Goal: Task Accomplishment & Management: Use online tool/utility

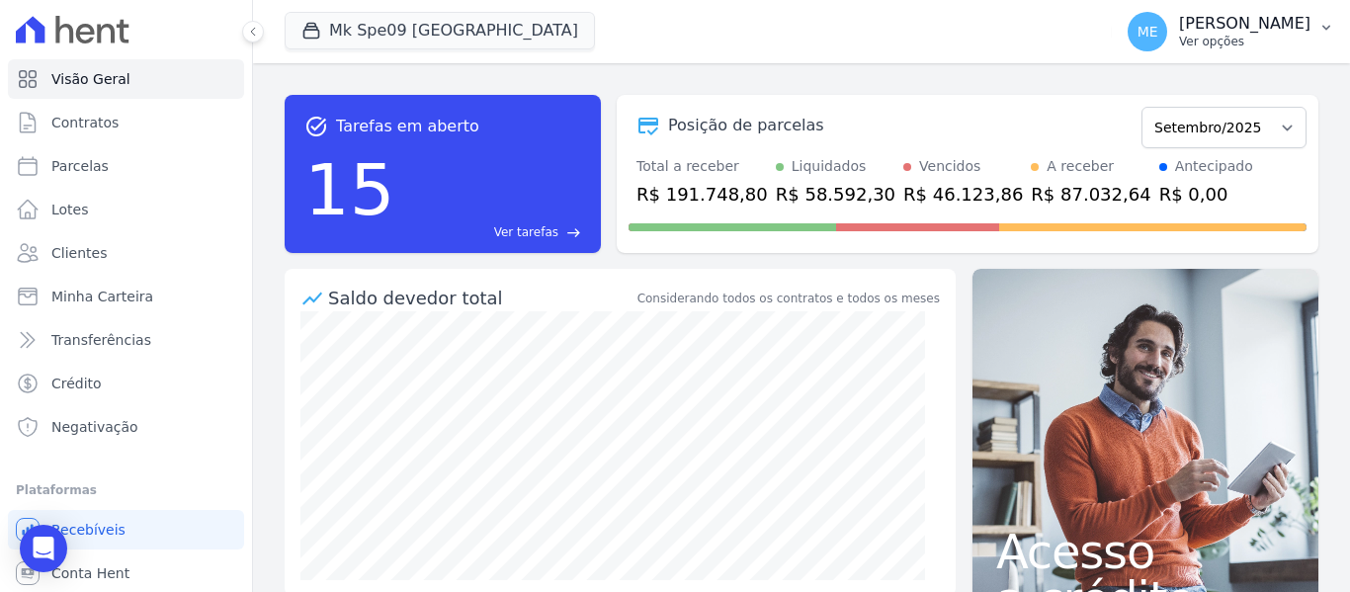
click at [1328, 20] on icon "button" at bounding box center [1326, 28] width 16 height 16
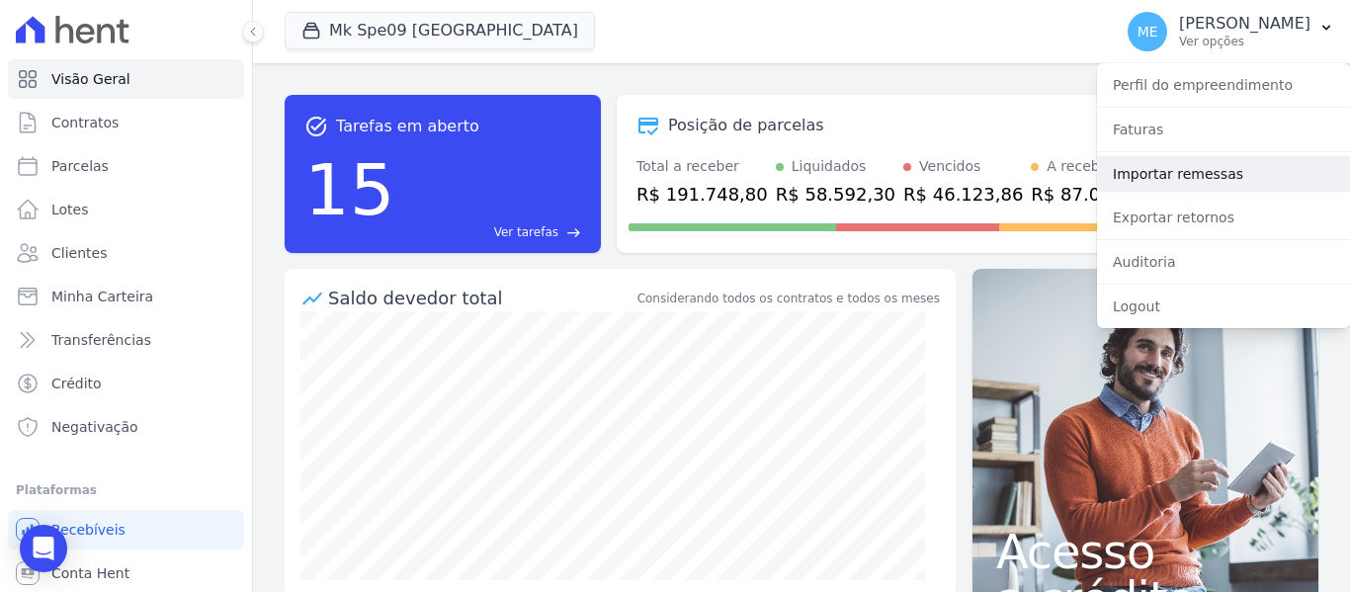
click at [1177, 176] on link "Importar remessas" at bounding box center [1223, 174] width 253 height 36
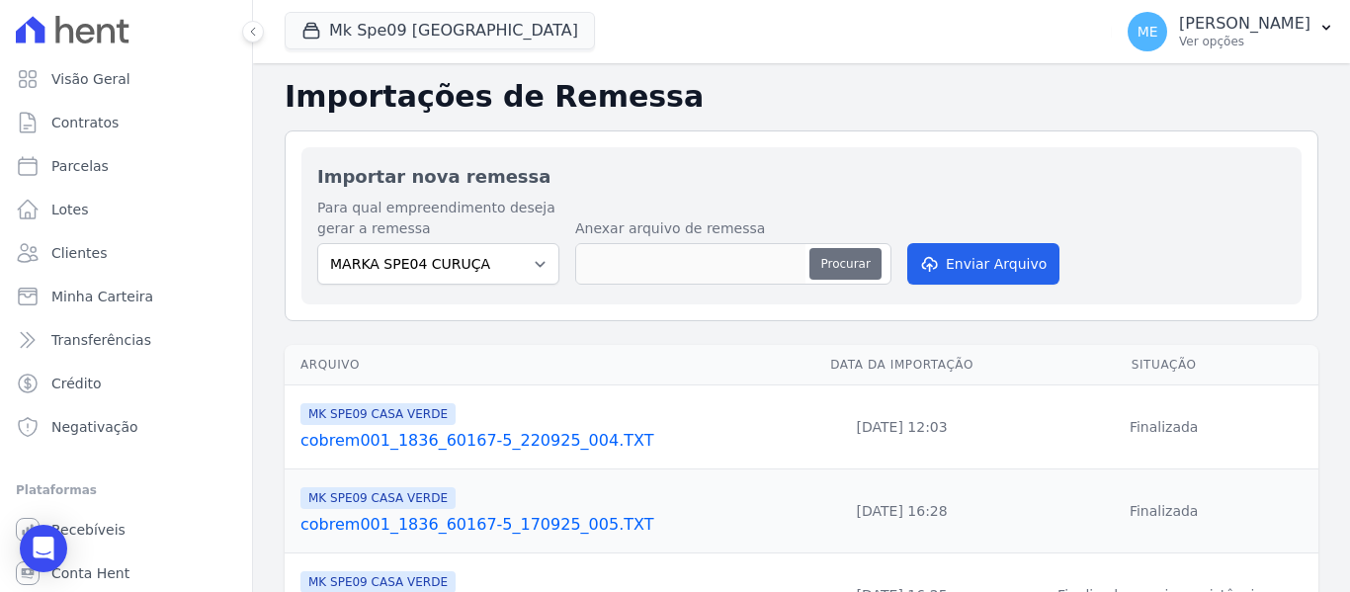
click at [836, 258] on button "Procurar" at bounding box center [844, 264] width 71 height 32
type input "cobrem001_1836_60167-5_220925_007.TXT"
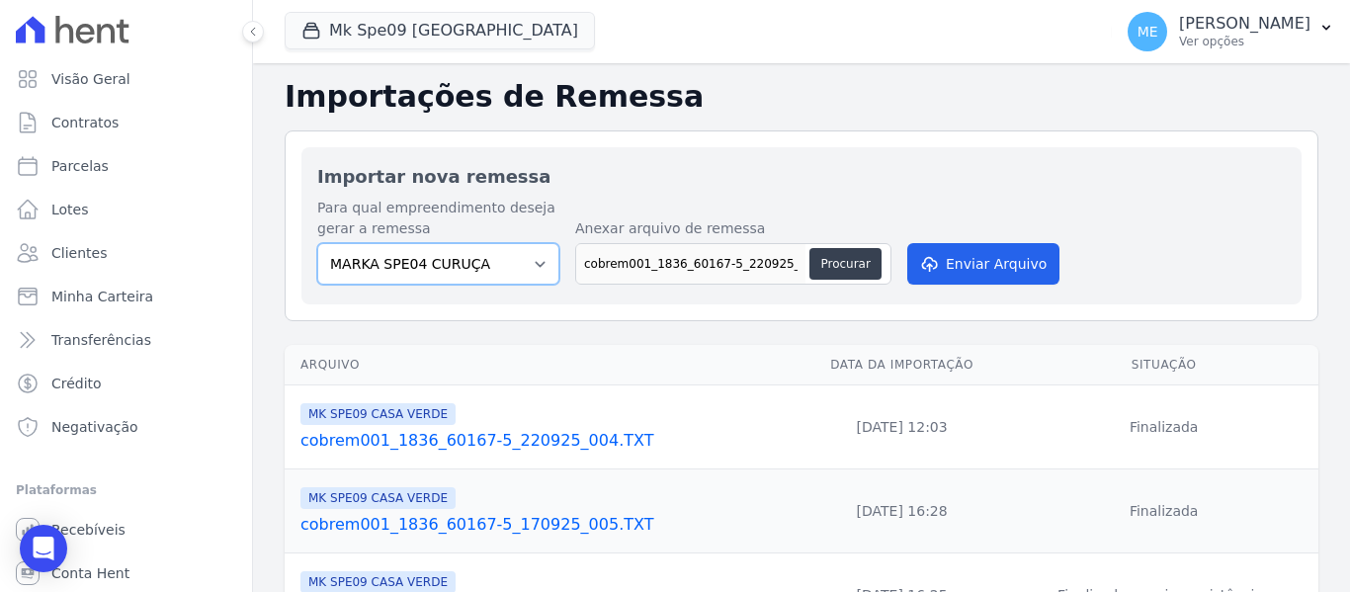
click at [538, 258] on select "MARKA SPE04 CURUÇA MARKA SPE06 EMPREENDIMENTOS E PARTICIPACOES LTDA MK SPE01 PE…" at bounding box center [438, 263] width 242 height 41
click at [1100, 262] on div "Para qual empreendimento deseja gerar a remessa MARKA SPE04 CURUÇA MARKA SPE06 …" at bounding box center [801, 243] width 968 height 91
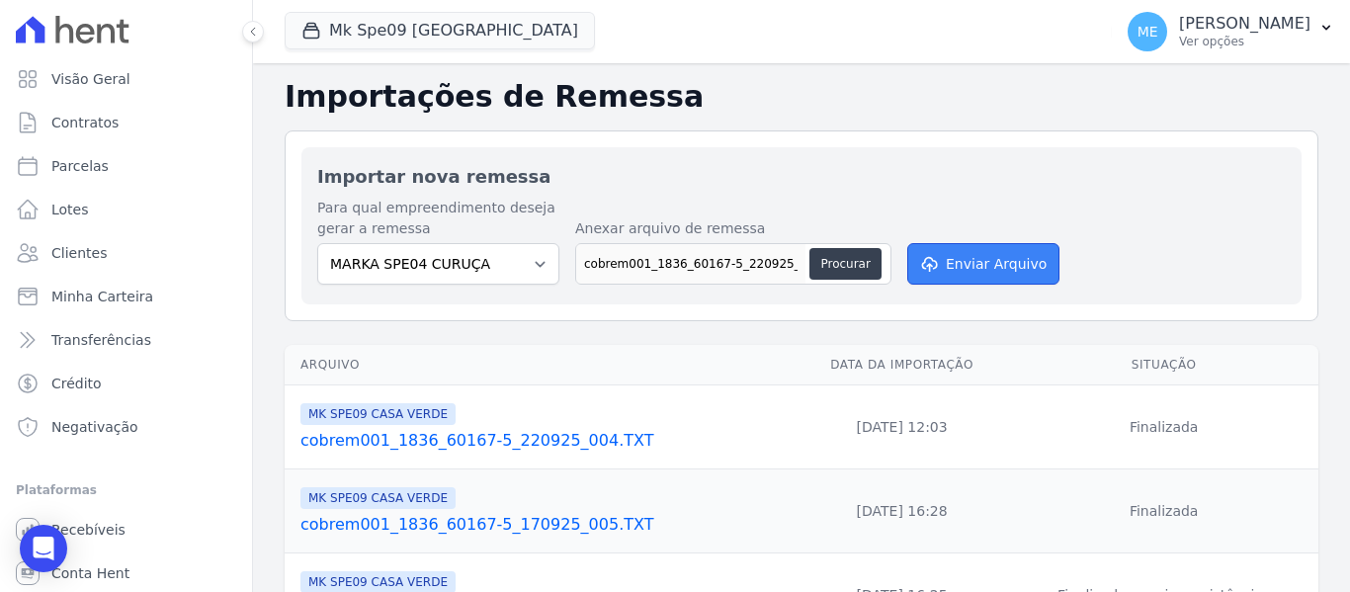
click at [1009, 263] on button "Enviar Arquivo" at bounding box center [983, 263] width 152 height 41
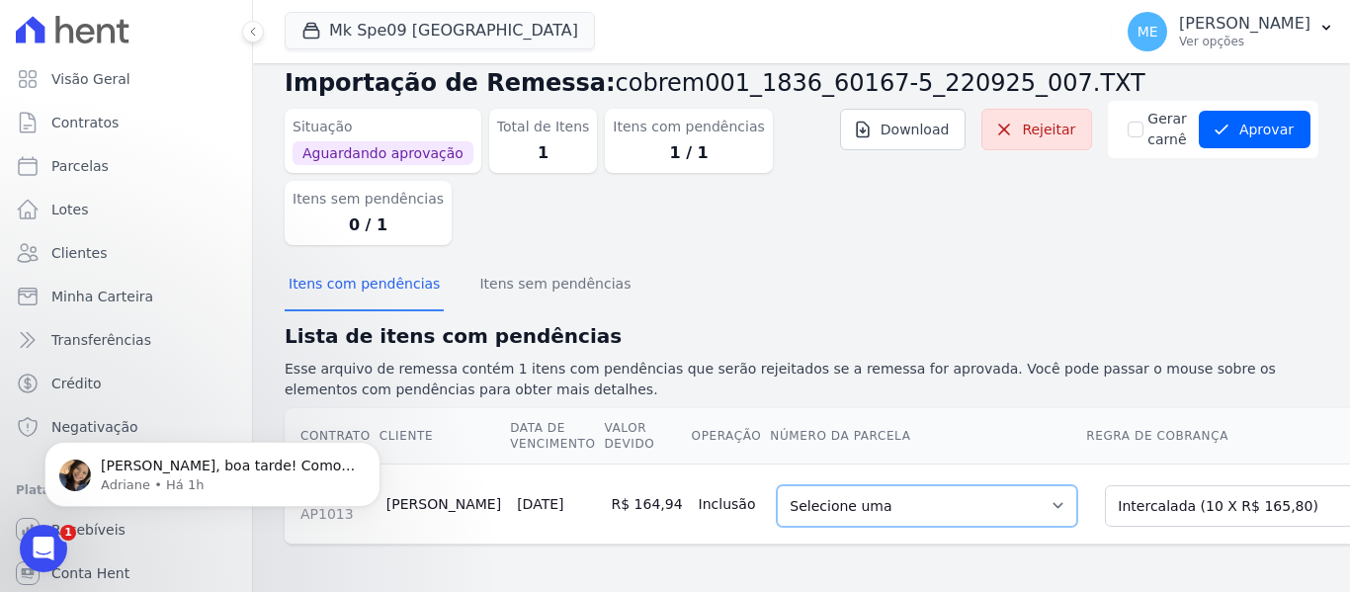
click at [968, 488] on select "Selecione uma 1 - [DATE] - R$ 160,56 - Agendado 6 - [DATE] - R$ 165,80 - Agenda…" at bounding box center [927, 505] width 300 height 41
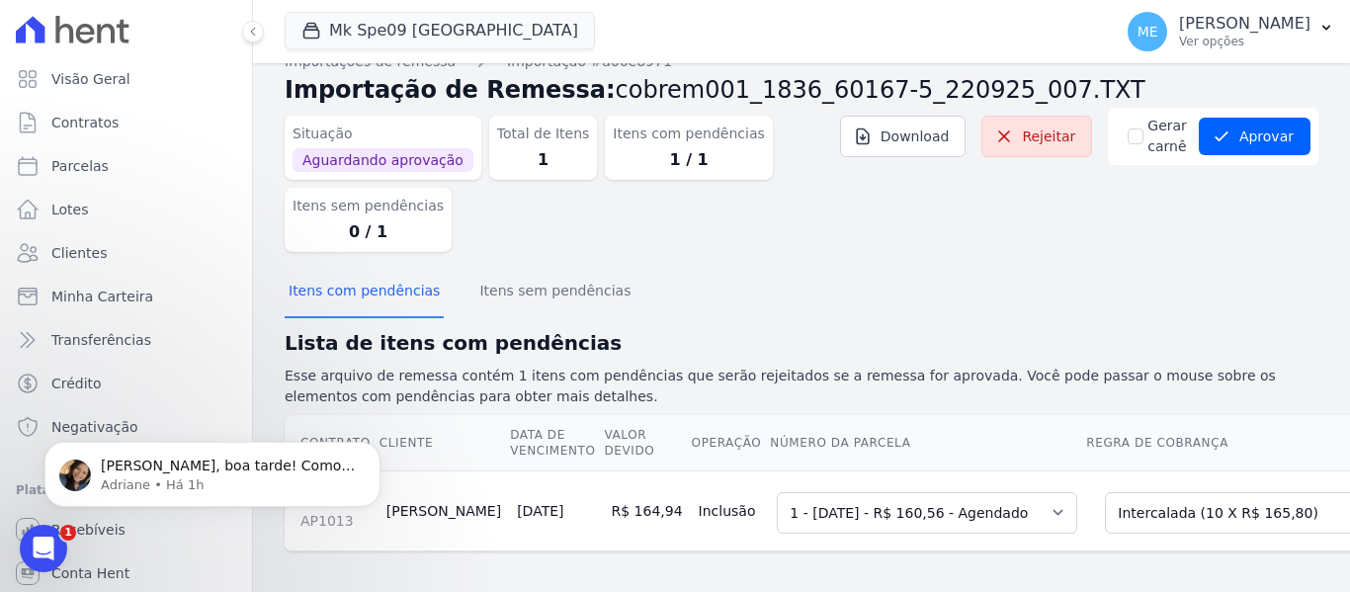
scroll to position [50, 0]
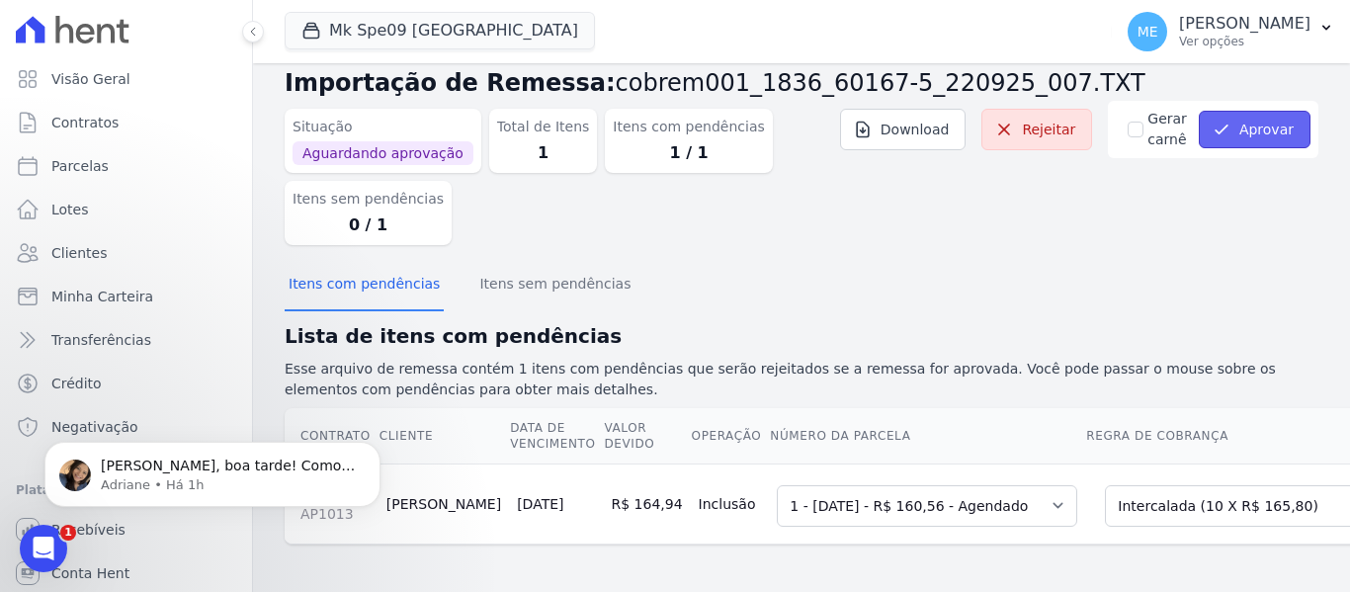
click at [1268, 115] on button "Aprovar" at bounding box center [1255, 130] width 112 height 38
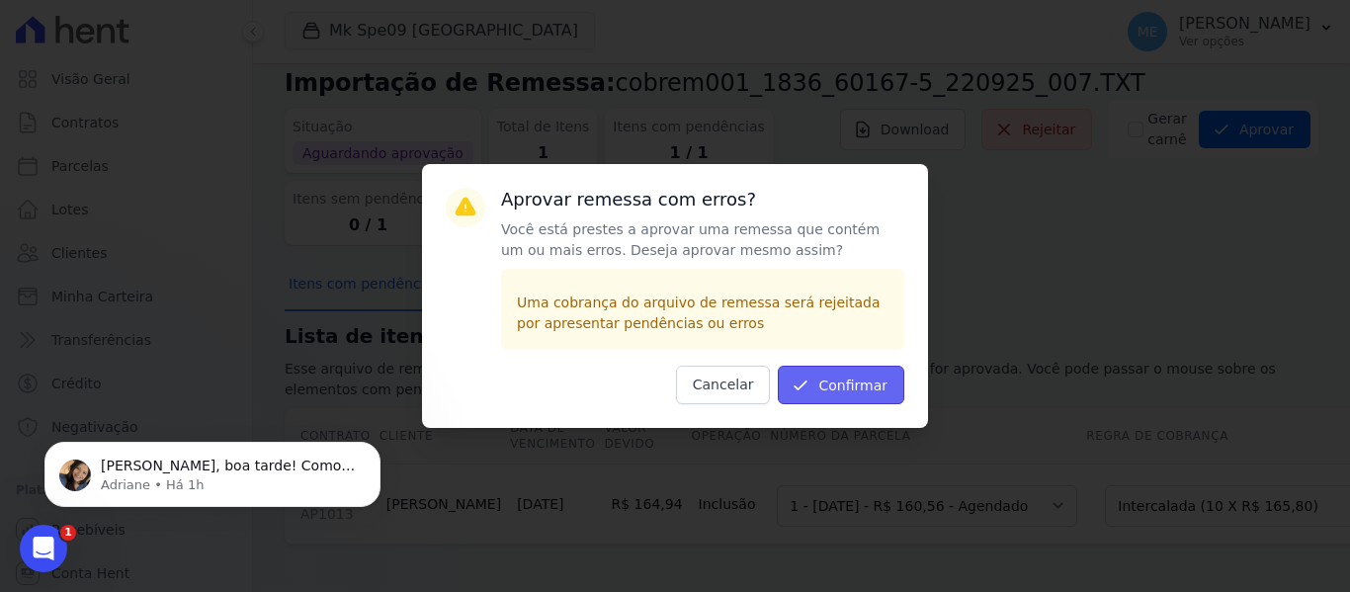
click at [885, 386] on button "Confirmar" at bounding box center [841, 385] width 126 height 39
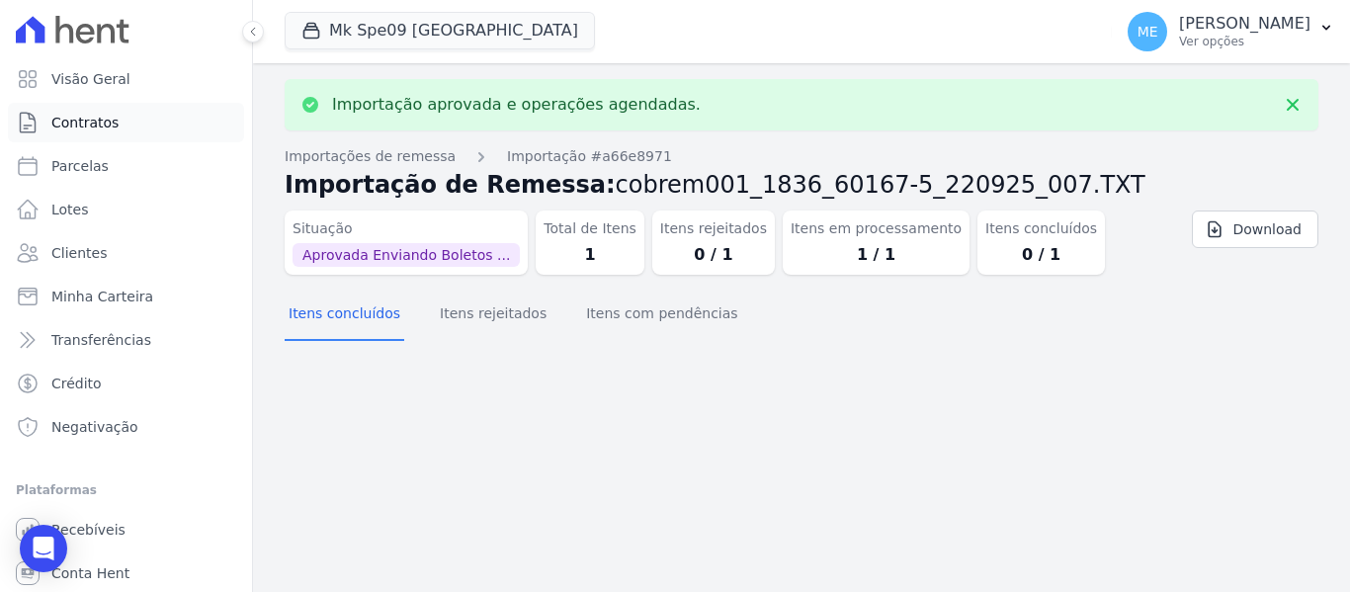
click at [99, 116] on span "Contratos" at bounding box center [84, 123] width 67 height 20
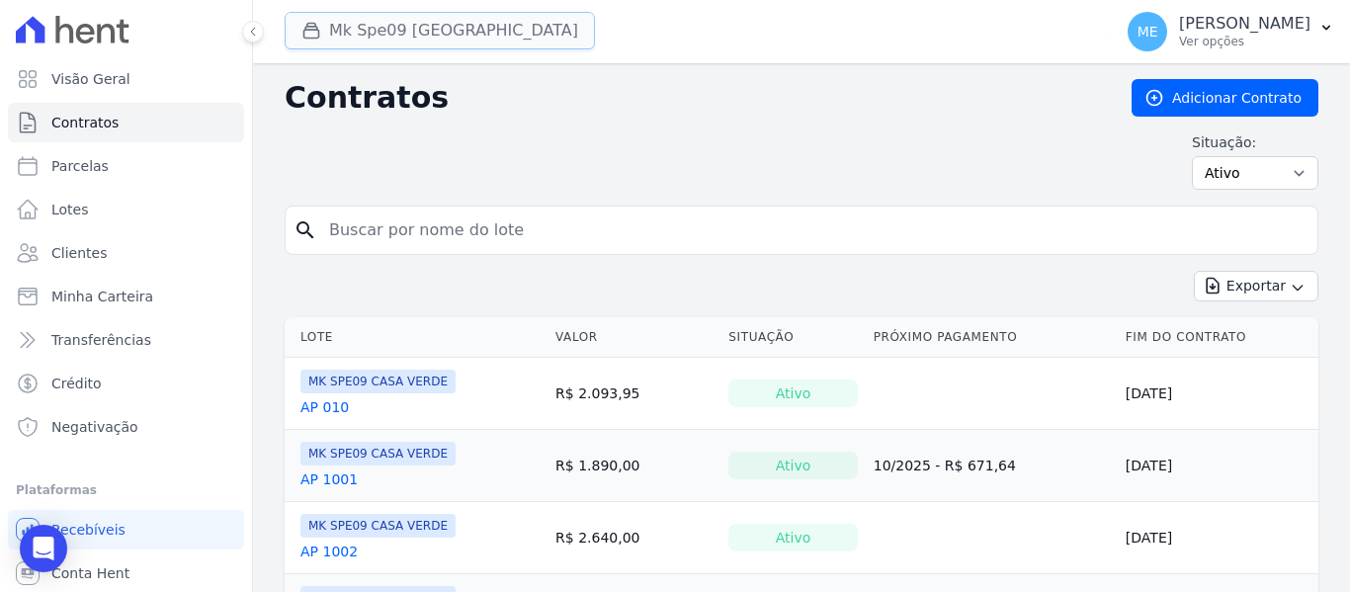
click at [425, 24] on button "Mk Spe09 [GEOGRAPHIC_DATA]" at bounding box center [440, 31] width 310 height 38
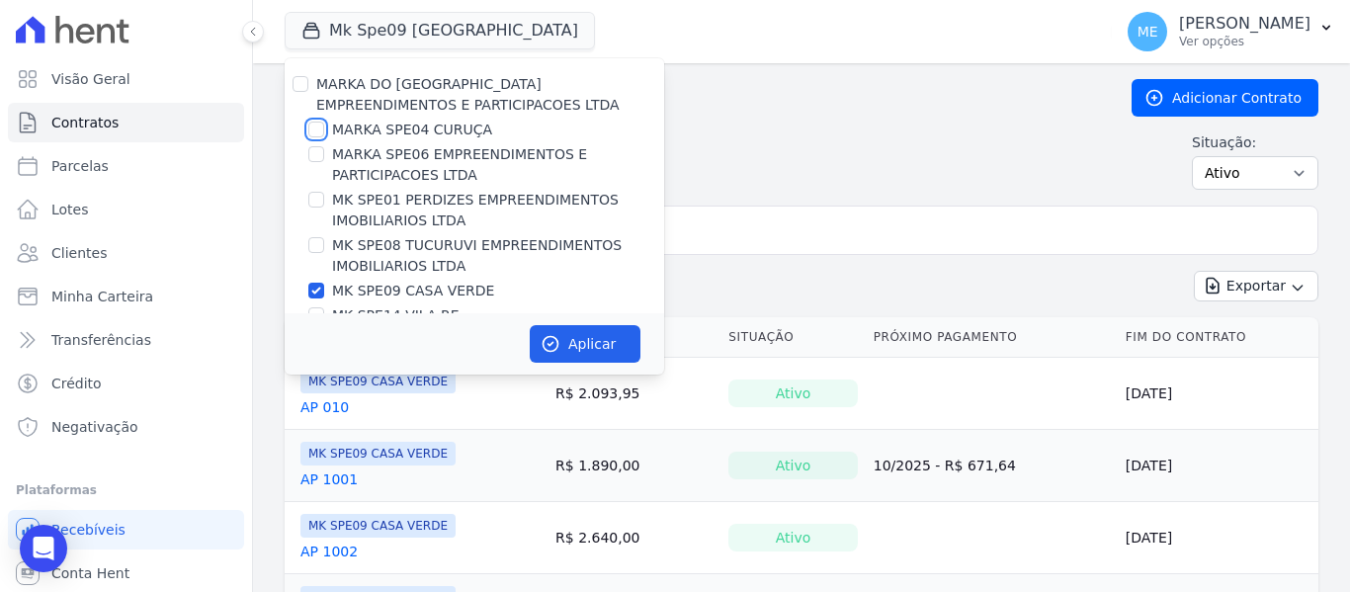
click at [311, 135] on input "MARKA SPE04 CURUÇA" at bounding box center [316, 130] width 16 height 16
checkbox input "true"
click at [315, 290] on input "MK SPE09 CASA VERDE" at bounding box center [316, 291] width 16 height 16
checkbox input "false"
click at [611, 333] on button "Aplicar" at bounding box center [585, 344] width 111 height 38
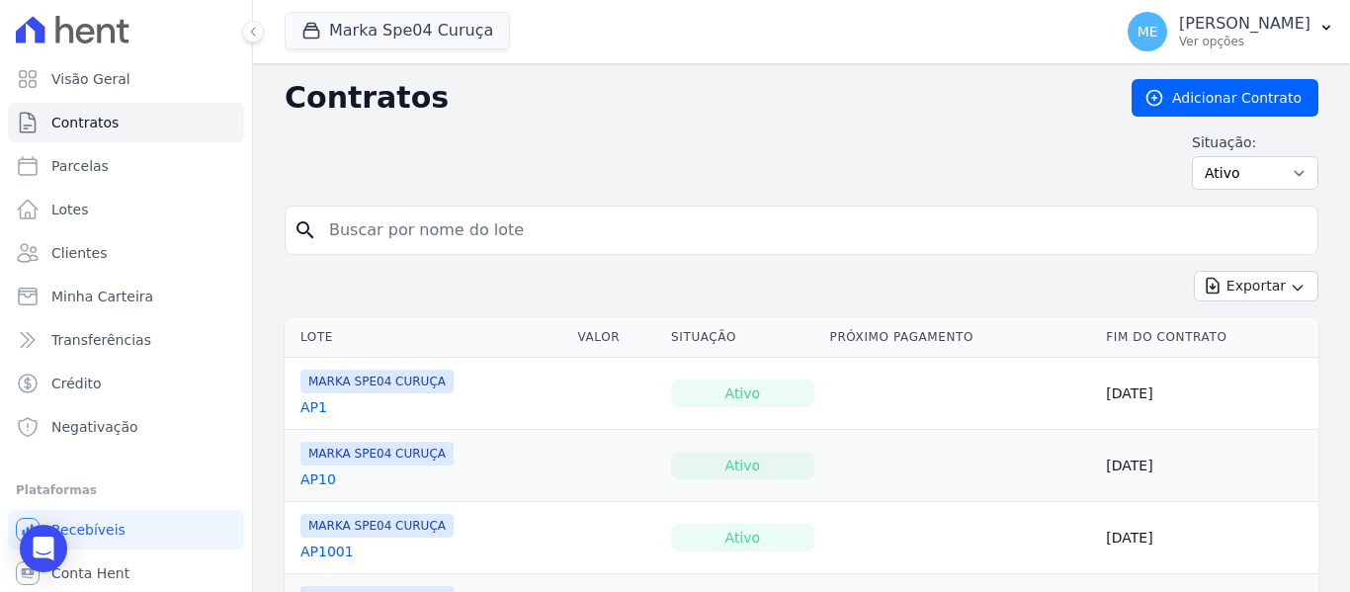
click at [734, 228] on input "search" at bounding box center [813, 230] width 992 height 40
type input "1013"
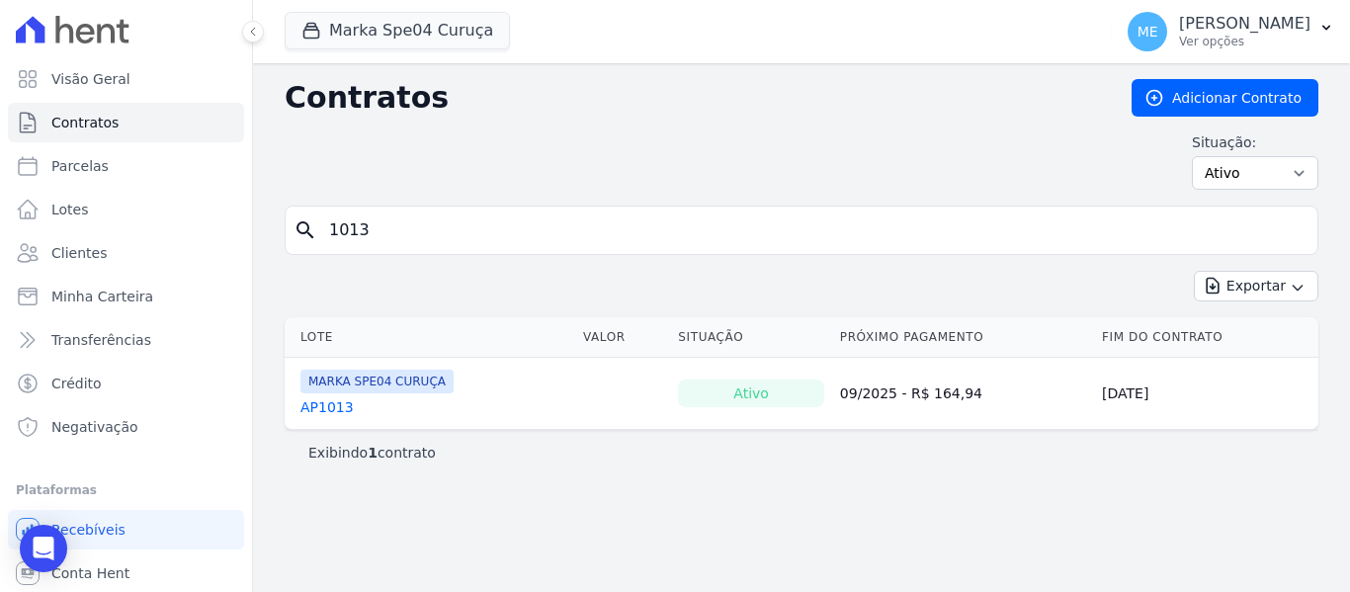
click at [332, 402] on link "AP1013" at bounding box center [326, 407] width 53 height 20
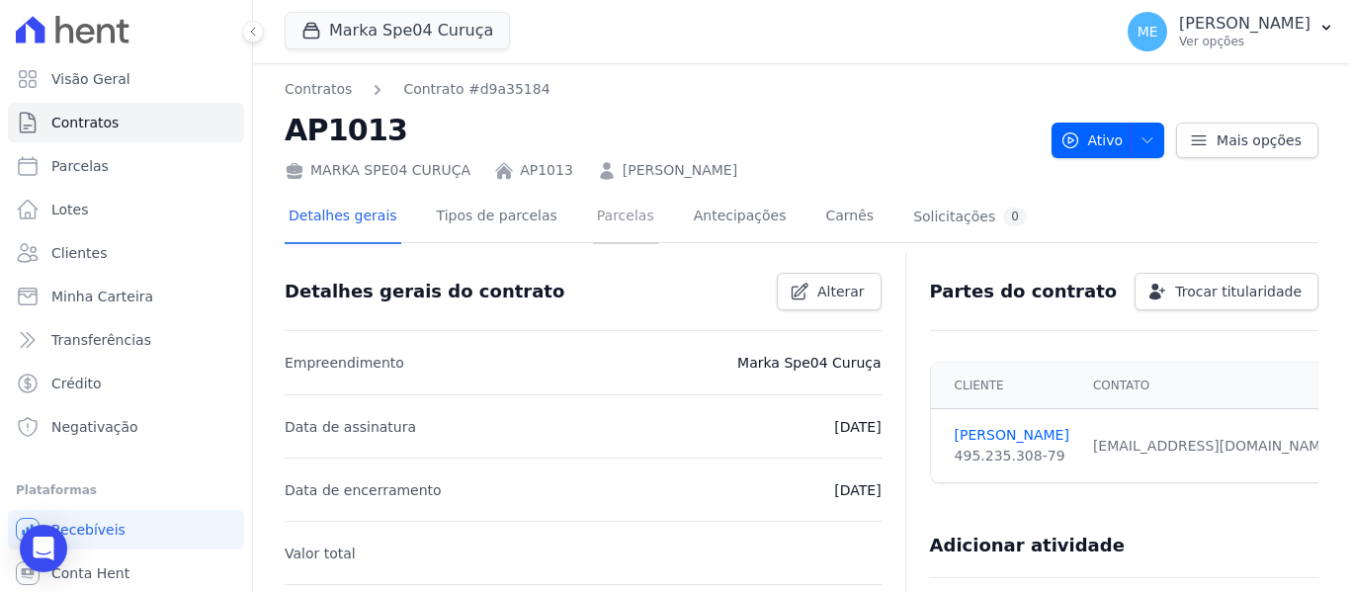
click at [610, 200] on link "Parcelas" at bounding box center [625, 218] width 65 height 52
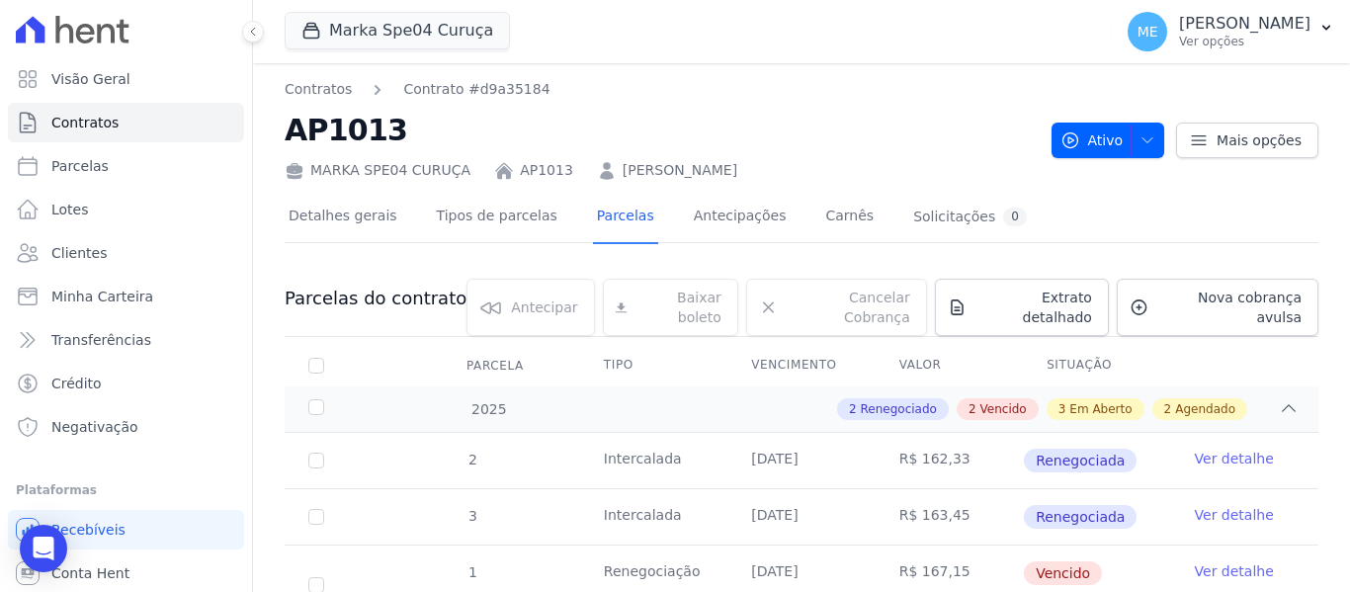
click at [602, 216] on link "Parcelas" at bounding box center [625, 218] width 65 height 52
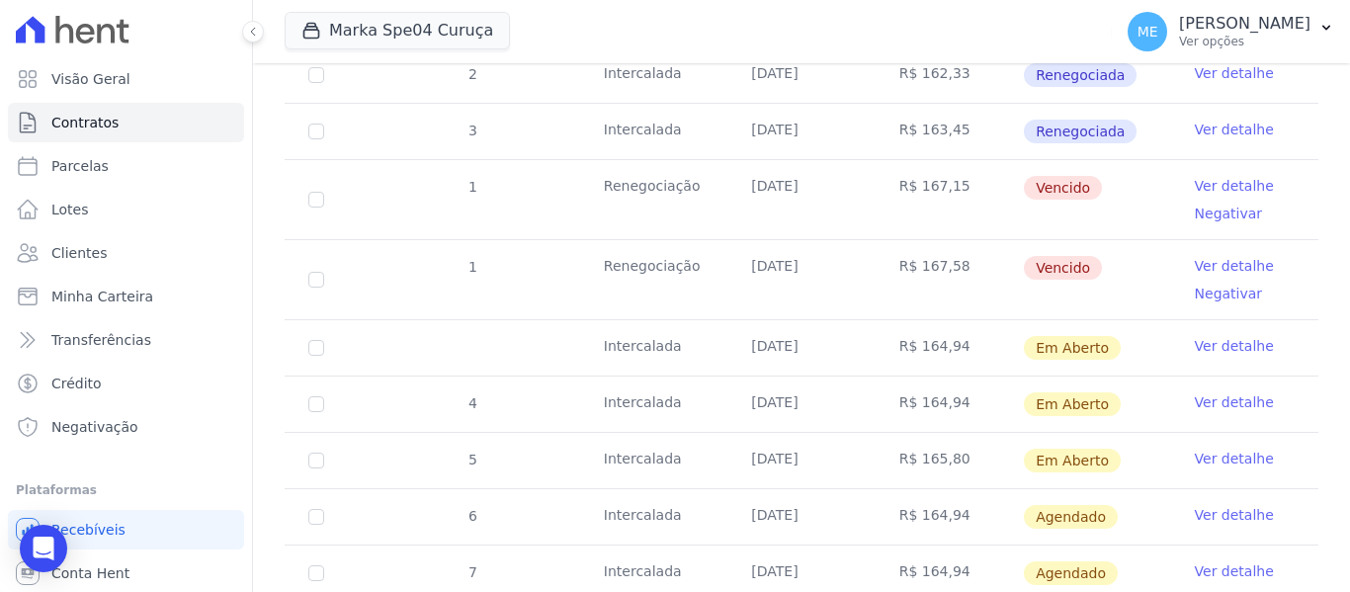
scroll to position [484, 0]
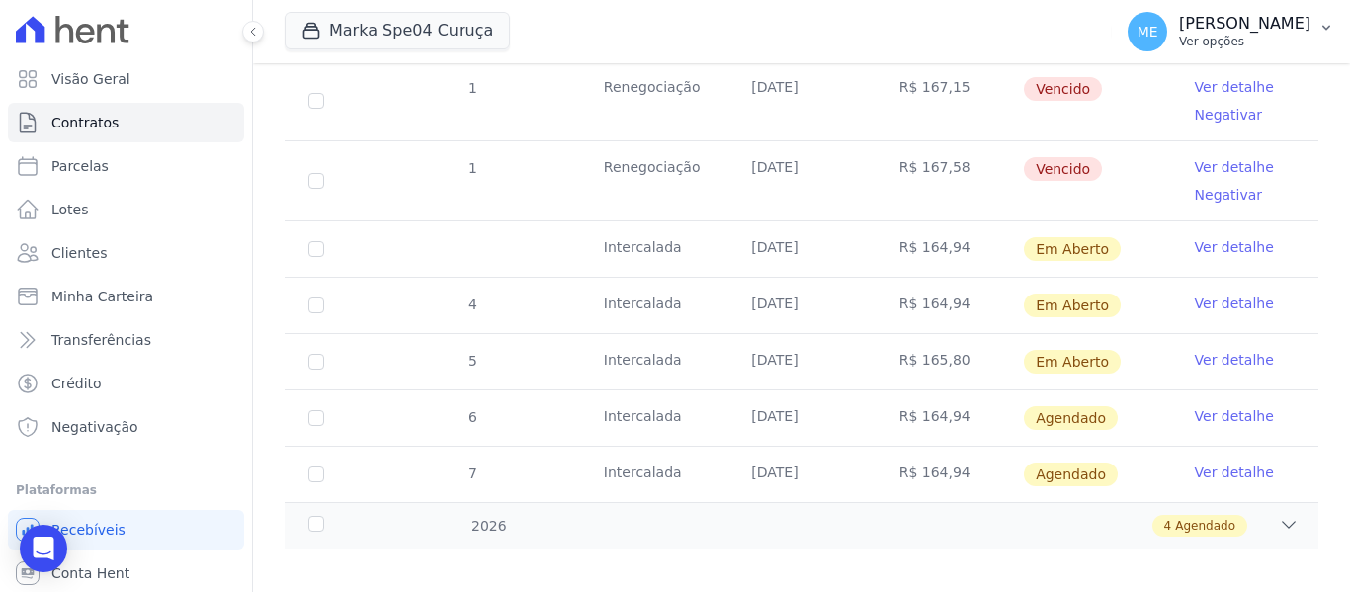
click at [1321, 23] on icon "button" at bounding box center [1326, 28] width 16 height 16
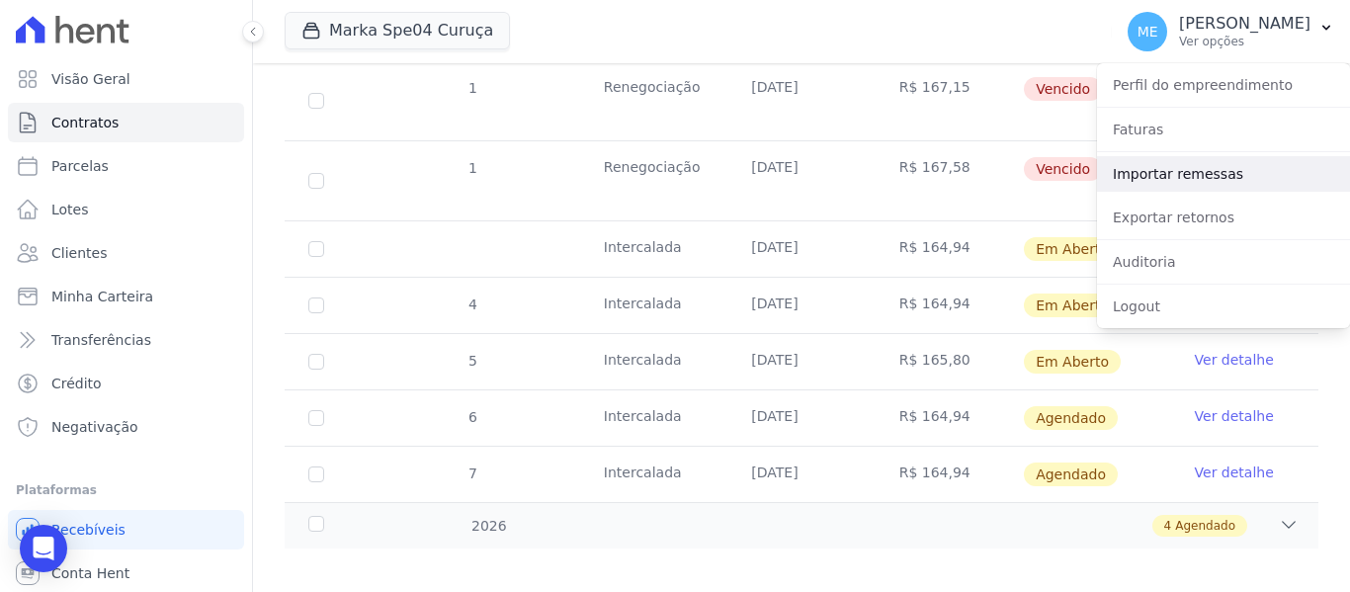
click at [1169, 171] on link "Importar remessas" at bounding box center [1223, 174] width 253 height 36
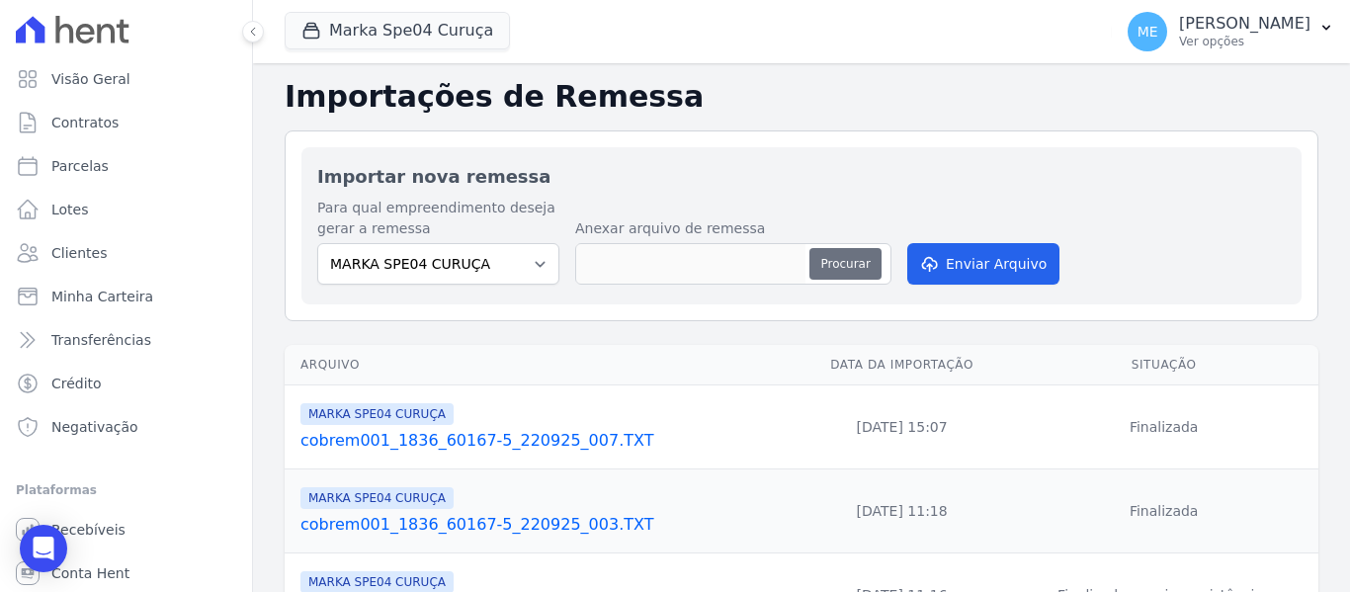
click at [847, 267] on button "Procurar" at bounding box center [844, 264] width 71 height 32
type input "cobrem001_1836_60167-5_220925_007.TXT"
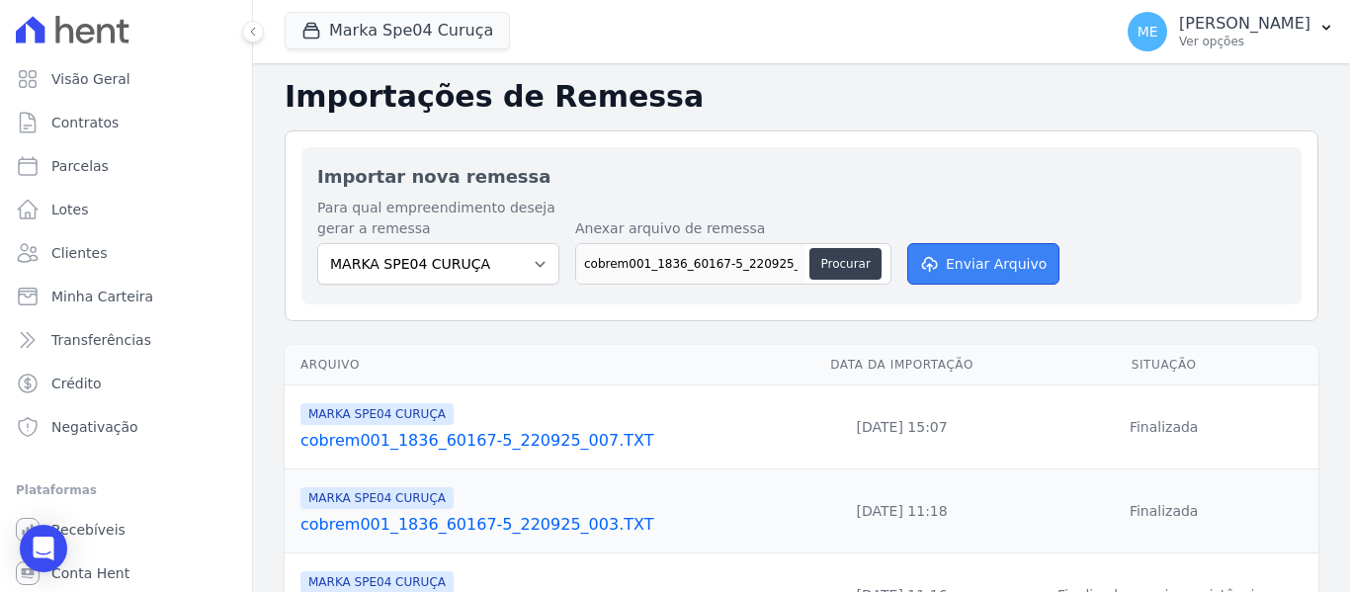
click at [1013, 268] on button "Enviar Arquivo" at bounding box center [983, 263] width 152 height 41
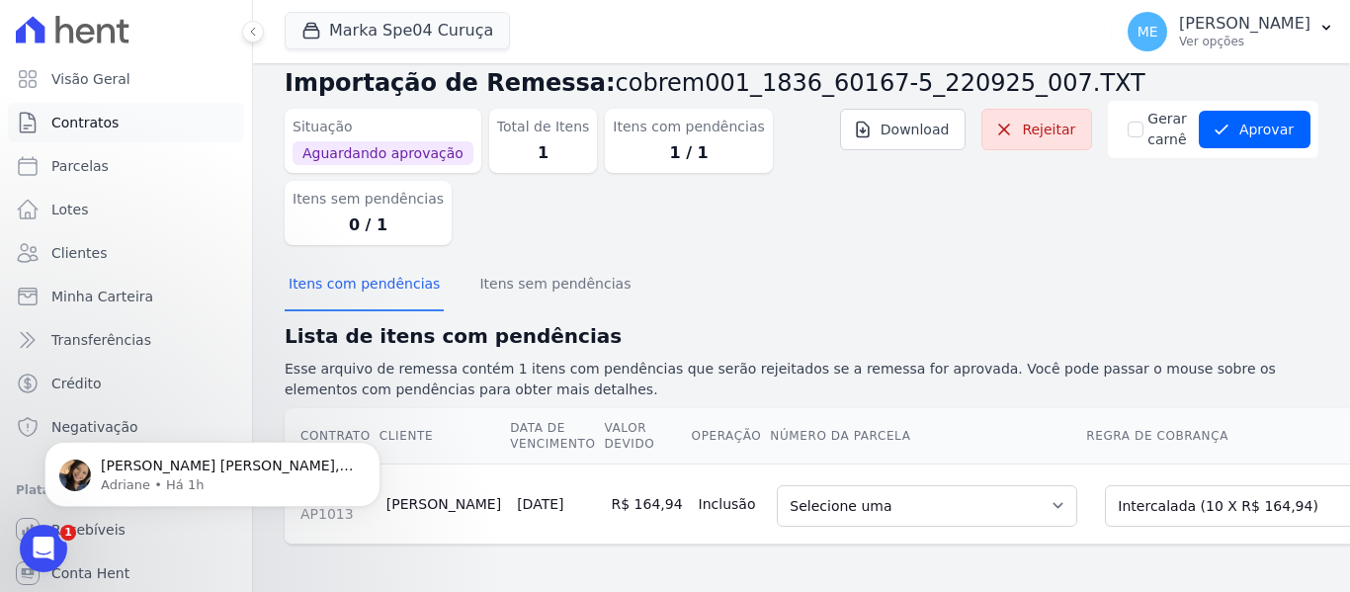
click at [94, 131] on link "Contratos" at bounding box center [126, 123] width 236 height 40
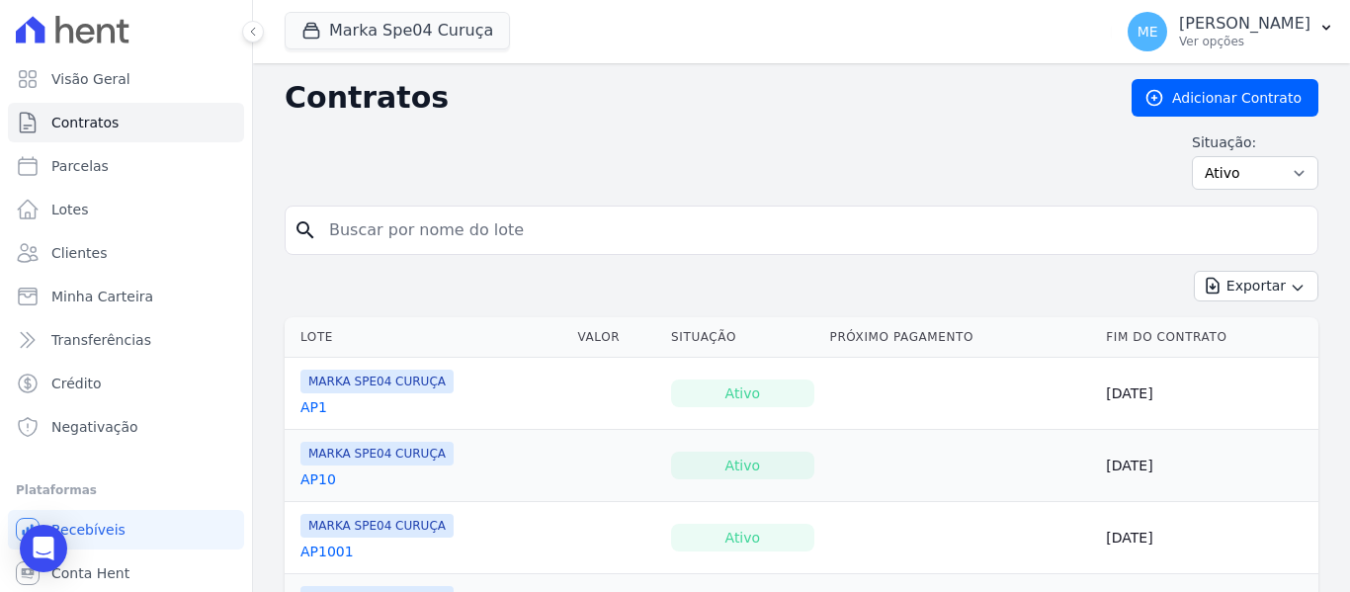
click at [512, 221] on input "search" at bounding box center [813, 230] width 992 height 40
type input "1013"
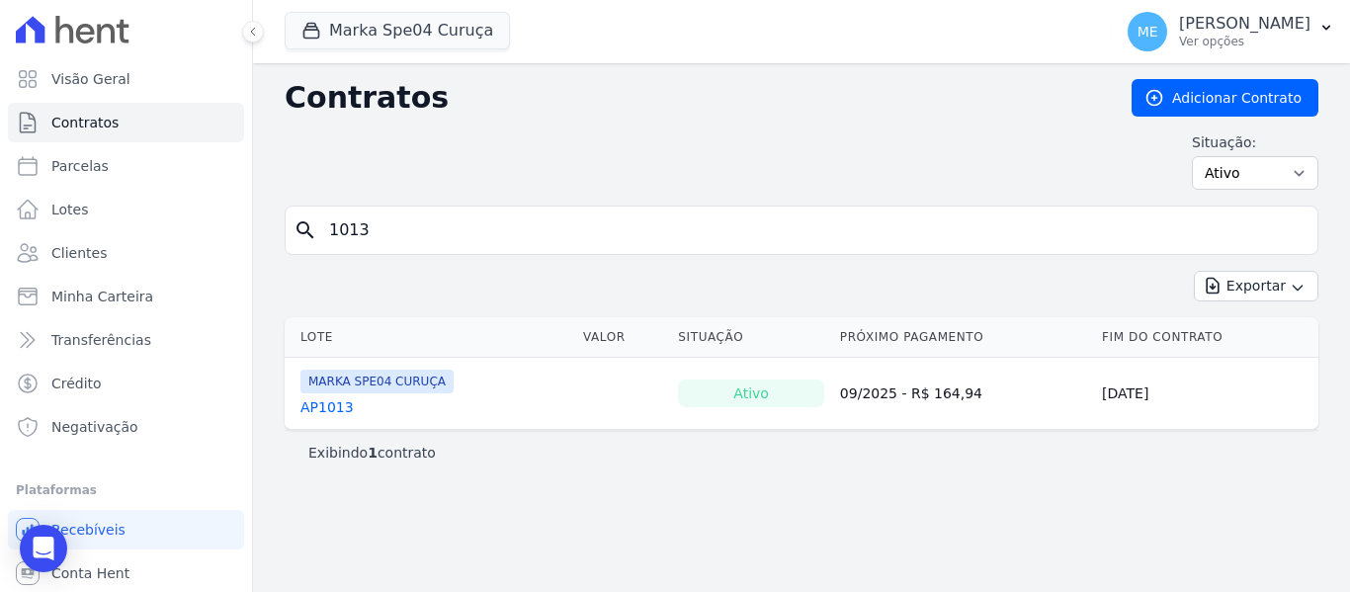
click at [333, 406] on link "AP1013" at bounding box center [326, 407] width 53 height 20
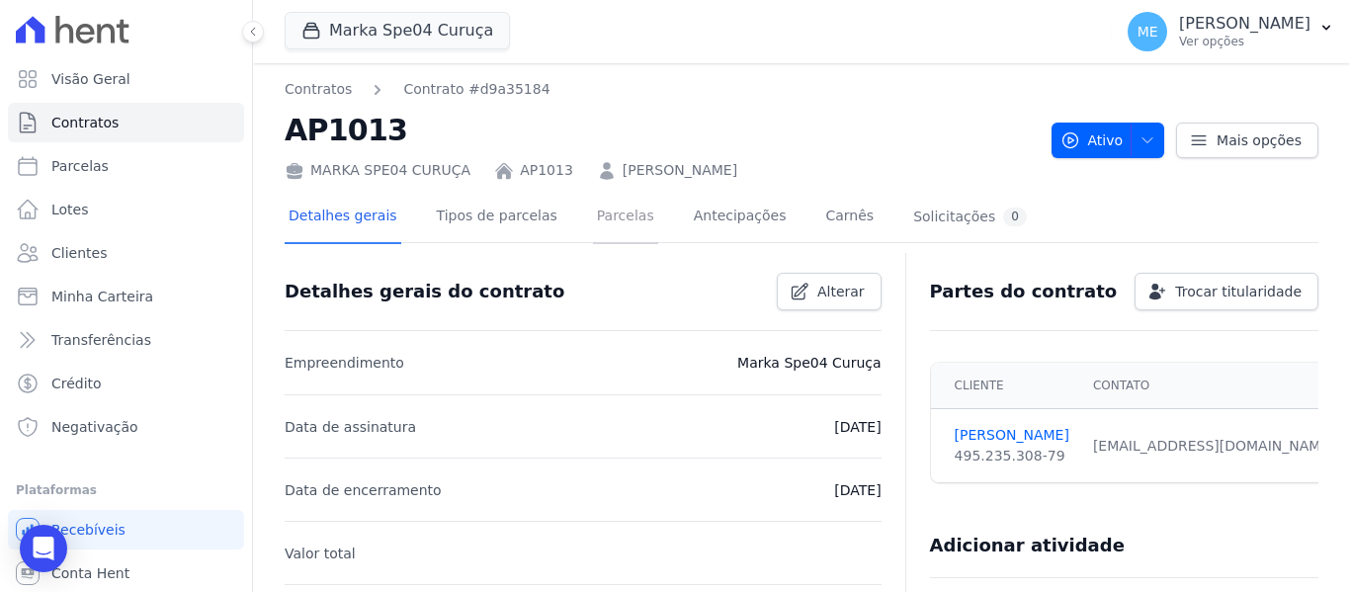
click at [602, 223] on link "Parcelas" at bounding box center [625, 218] width 65 height 52
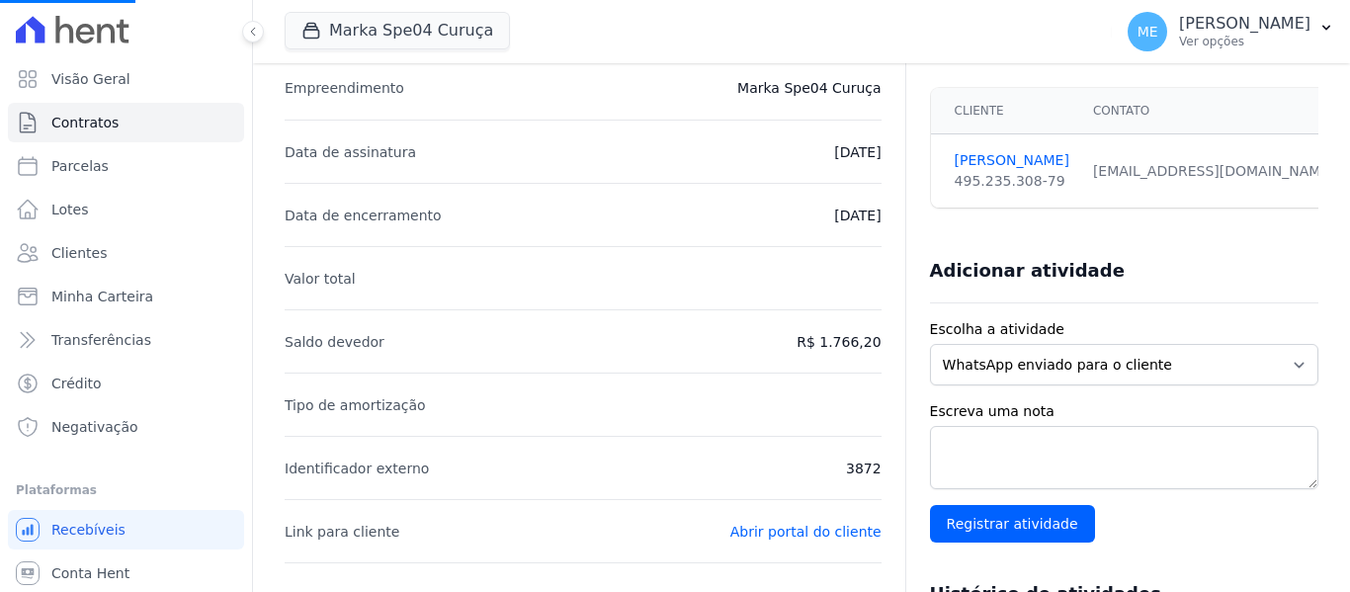
scroll to position [296, 0]
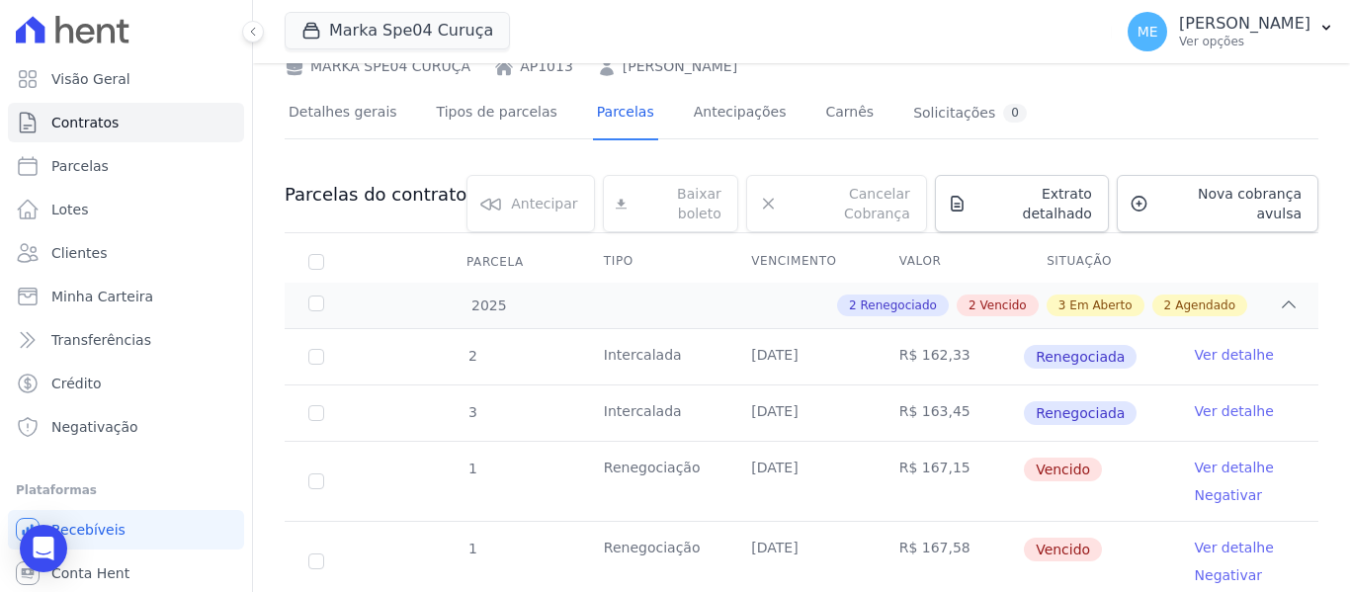
scroll to position [296, 0]
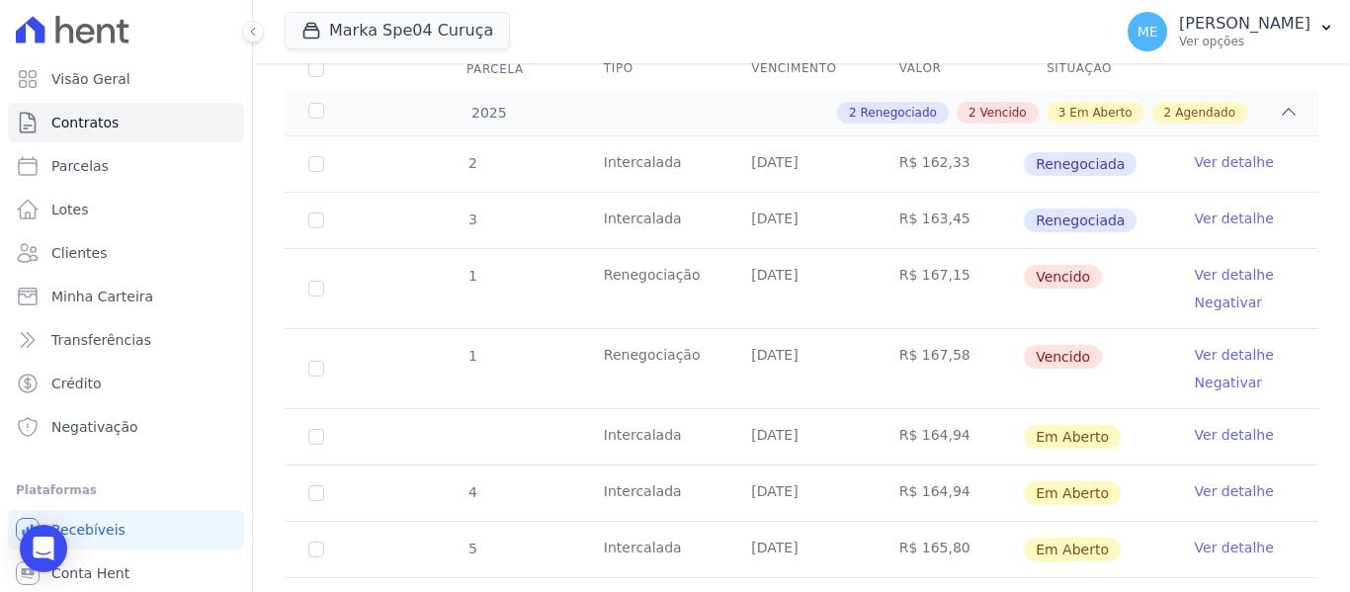
click at [1220, 425] on link "Ver detalhe" at bounding box center [1234, 435] width 79 height 20
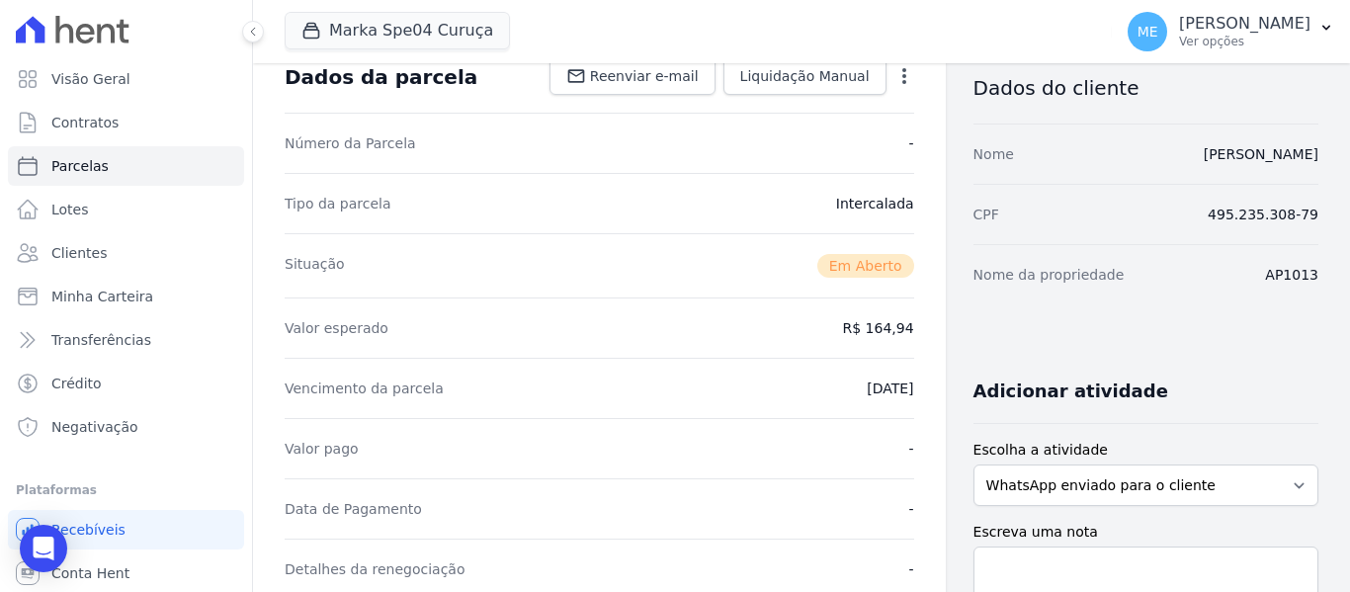
scroll to position [494, 0]
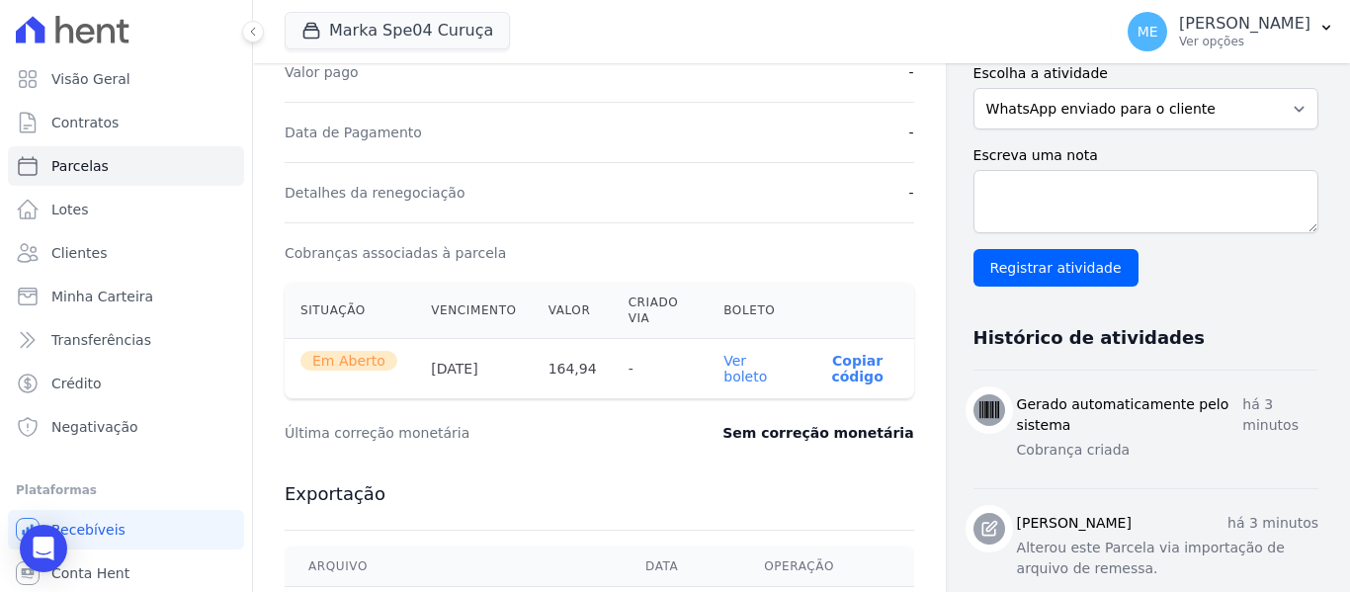
click at [732, 378] on link "Ver boleto" at bounding box center [744, 369] width 43 height 32
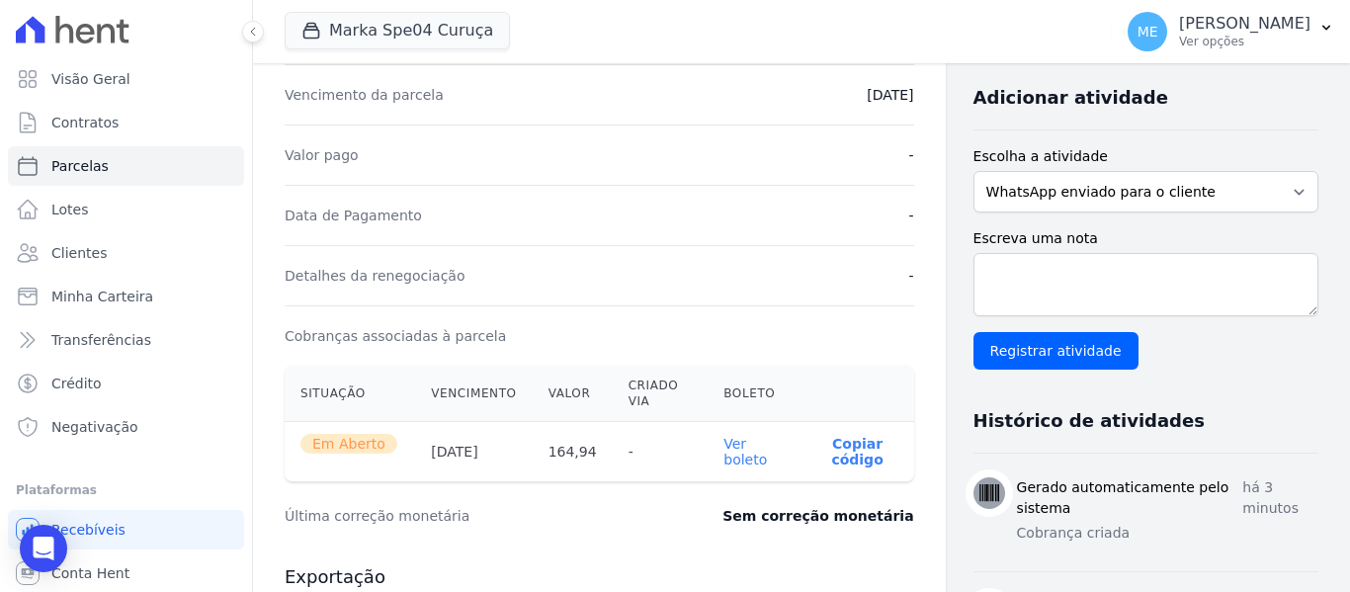
scroll to position [102, 0]
